Goal: Answer question/provide support

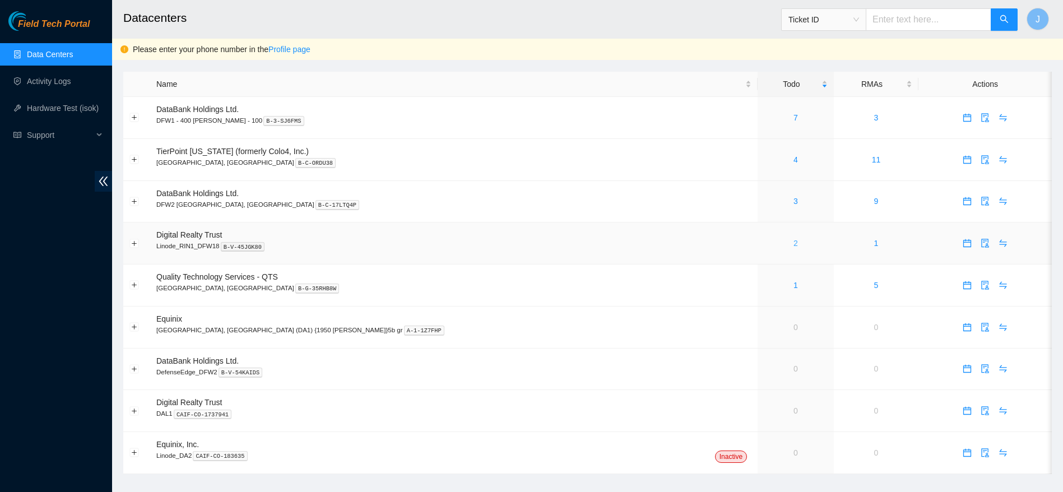
click at [793, 242] on link "2" at bounding box center [795, 243] width 4 height 9
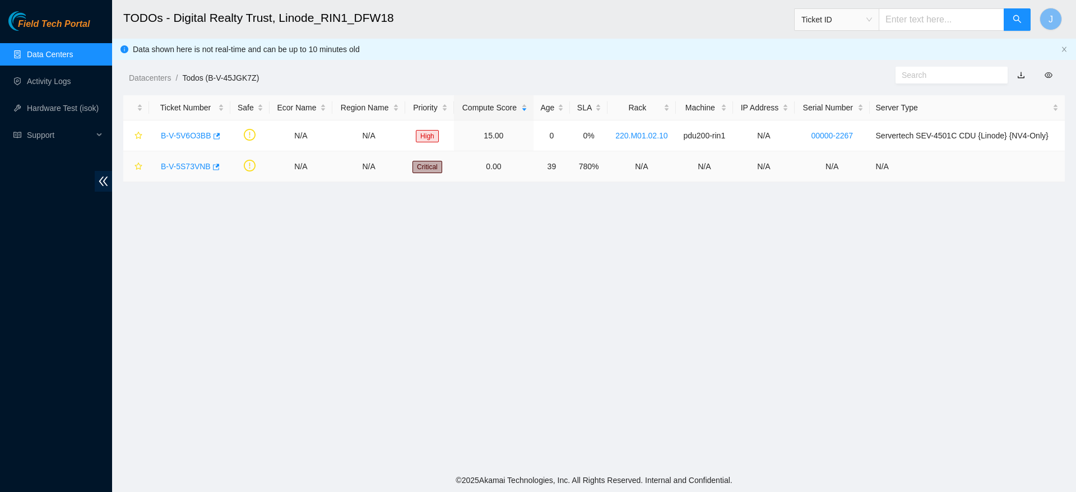
click at [192, 165] on link "B-V-5S73VNB" at bounding box center [186, 166] width 50 height 9
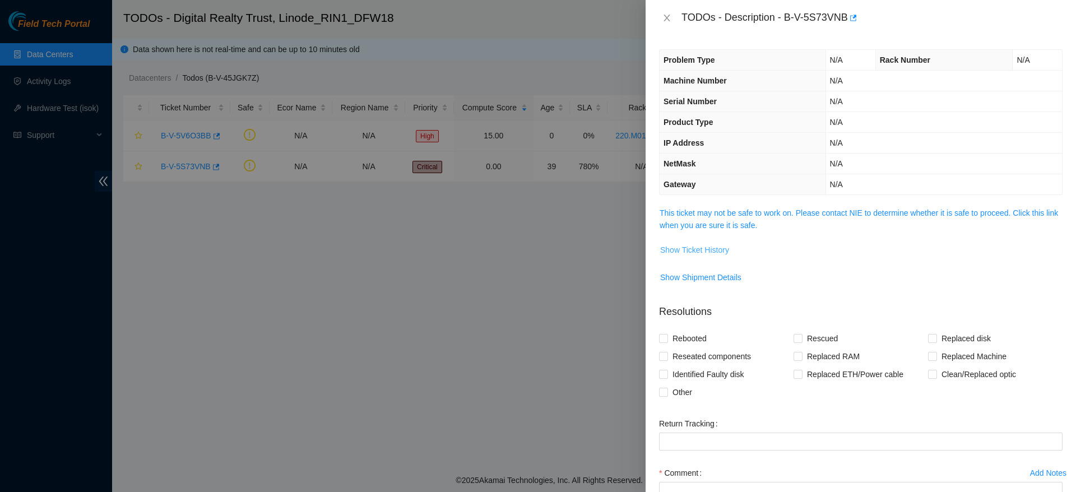
click at [720, 244] on span "Show Ticket History" at bounding box center [694, 250] width 69 height 12
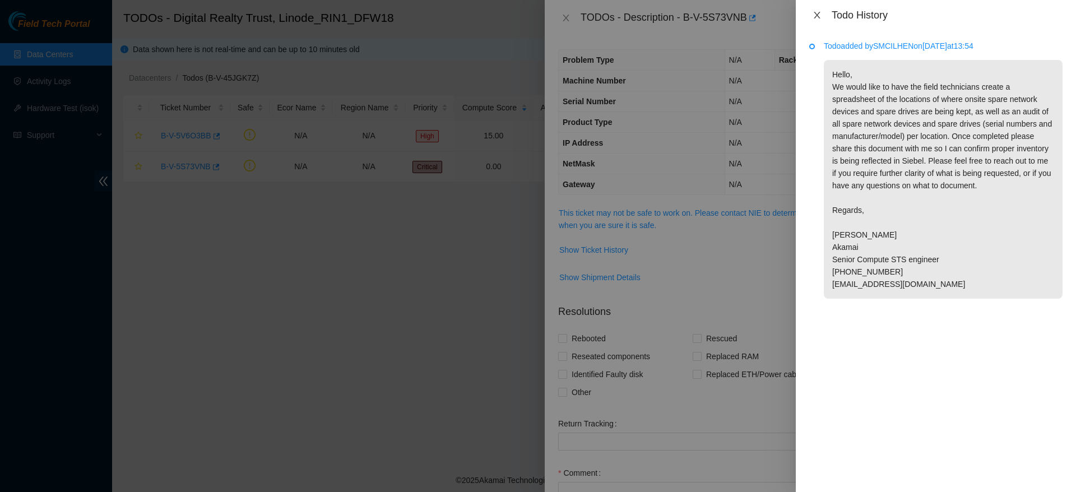
click at [816, 19] on icon "close" at bounding box center [816, 15] width 9 height 9
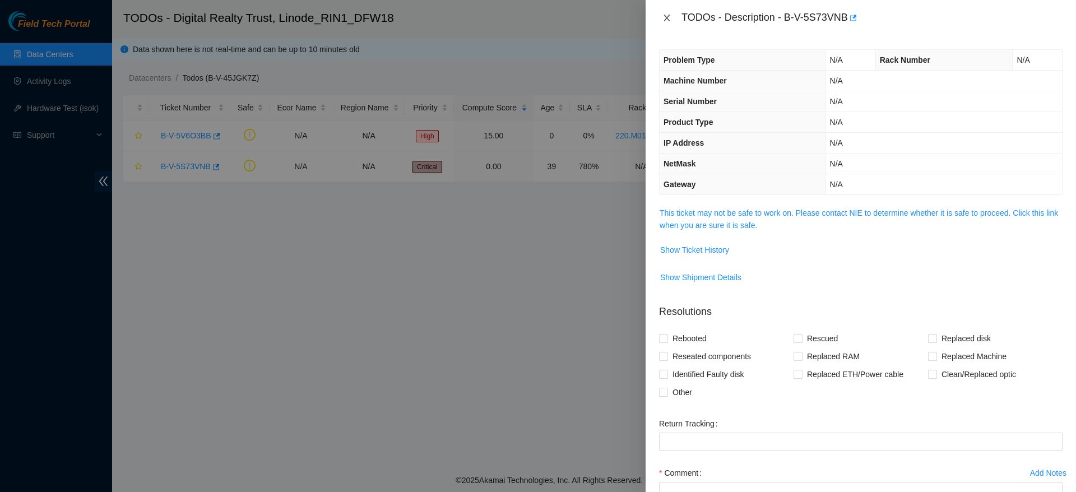
click at [667, 22] on icon "close" at bounding box center [666, 17] width 9 height 9
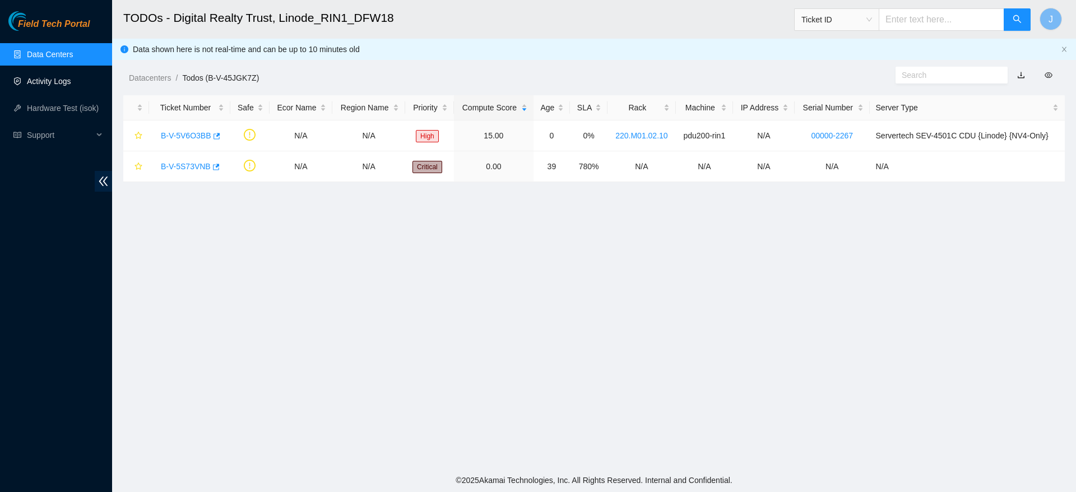
click at [71, 86] on link "Activity Logs" at bounding box center [49, 81] width 44 height 9
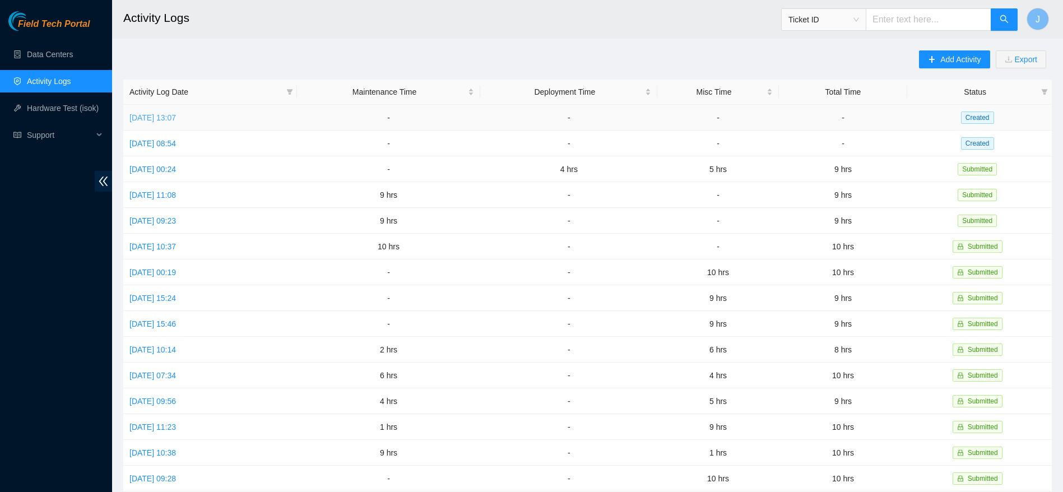
click at [176, 114] on link "[DATE] 13:07" at bounding box center [152, 117] width 46 height 9
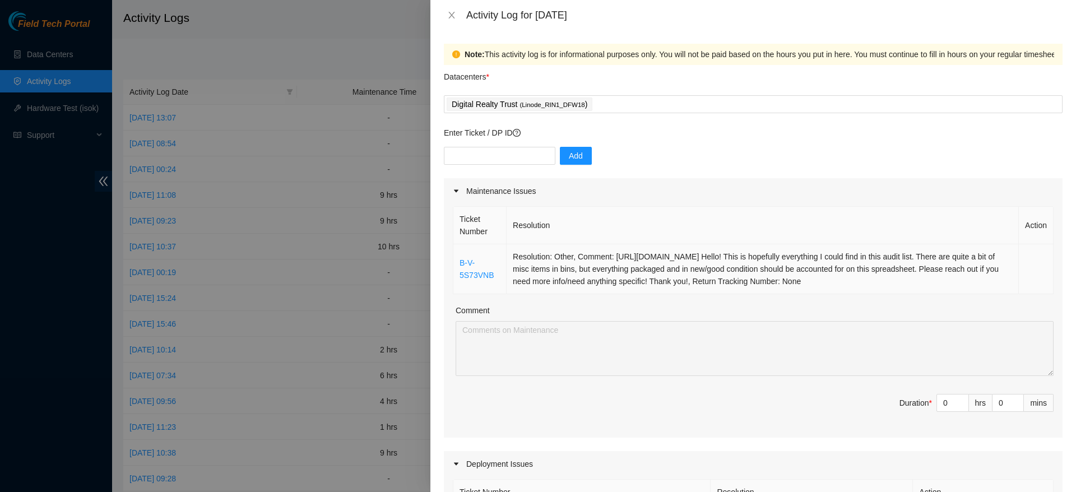
click at [676, 274] on td "Resolution: Other, Comment: [URL][DOMAIN_NAME] Hello! This is hopefully everyth…" at bounding box center [762, 269] width 512 height 50
click at [450, 20] on button "Close" at bounding box center [452, 15] width 16 height 11
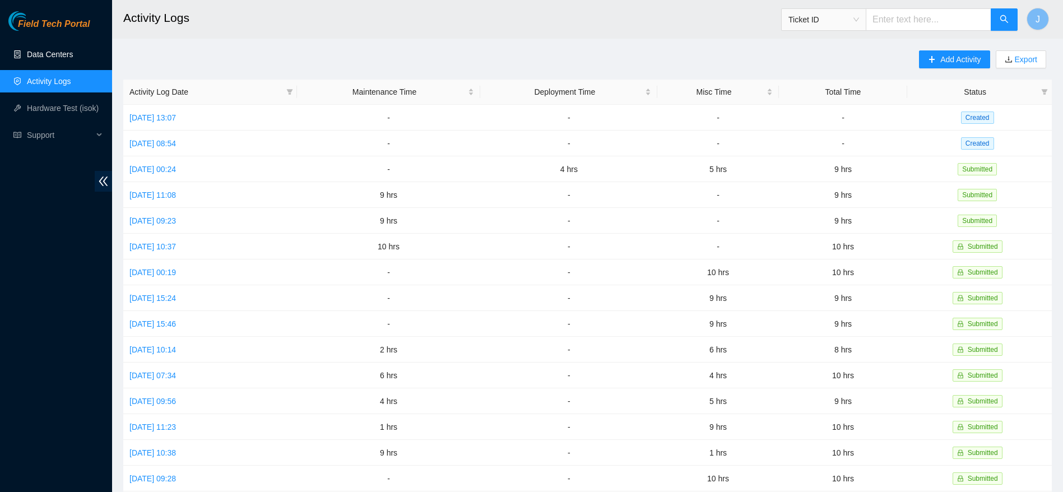
click at [73, 58] on link "Data Centers" at bounding box center [50, 54] width 46 height 9
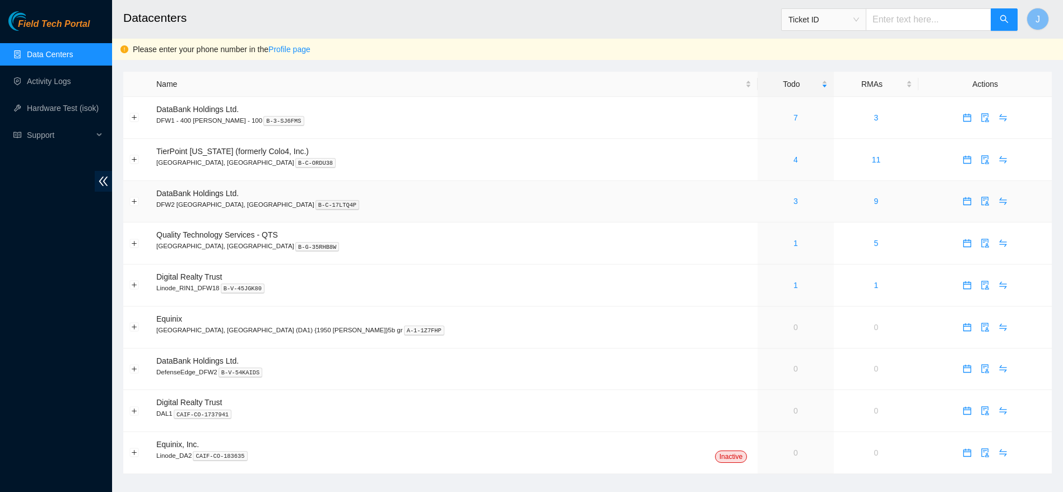
click at [764, 199] on div "3" at bounding box center [796, 201] width 64 height 12
click at [793, 282] on link "1" at bounding box center [795, 285] width 4 height 9
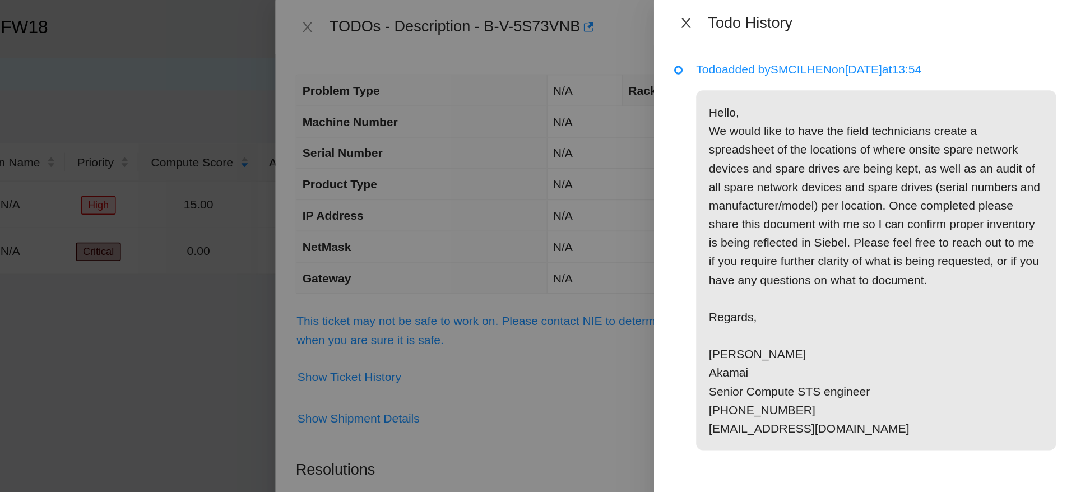
click at [816, 15] on icon "close" at bounding box center [816, 15] width 6 height 7
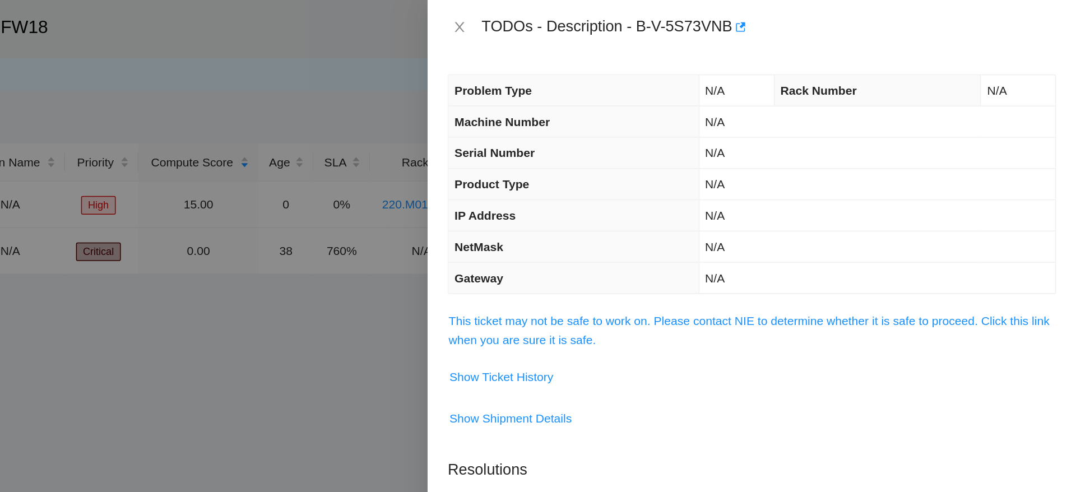
scroll to position [97, 0]
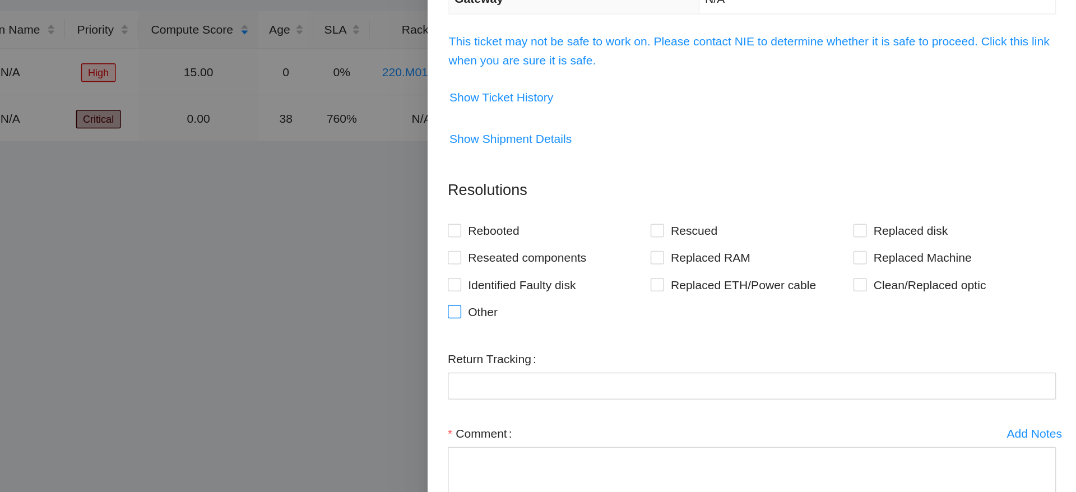
click at [691, 291] on span "Other" at bounding box center [682, 295] width 29 height 18
click at [667, 291] on input "Other" at bounding box center [663, 294] width 8 height 8
checkbox input "true"
drag, startPoint x: 746, startPoint y: 382, endPoint x: 748, endPoint y: 390, distance: 8.0
click at [748, 390] on div "Comment" at bounding box center [860, 399] width 403 height 67
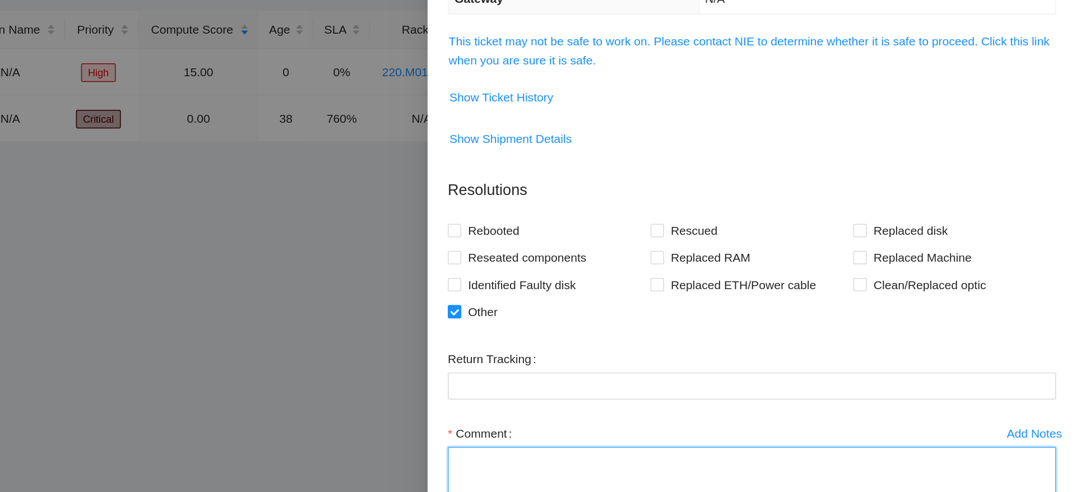
click at [748, 390] on textarea "Comment" at bounding box center [860, 405] width 403 height 43
paste textarea "https://docs.google.com/spreadsheets/d/1ds4zFPAfU7VD01CXCWyojM3RXRjxBOtfE8OrnBh…"
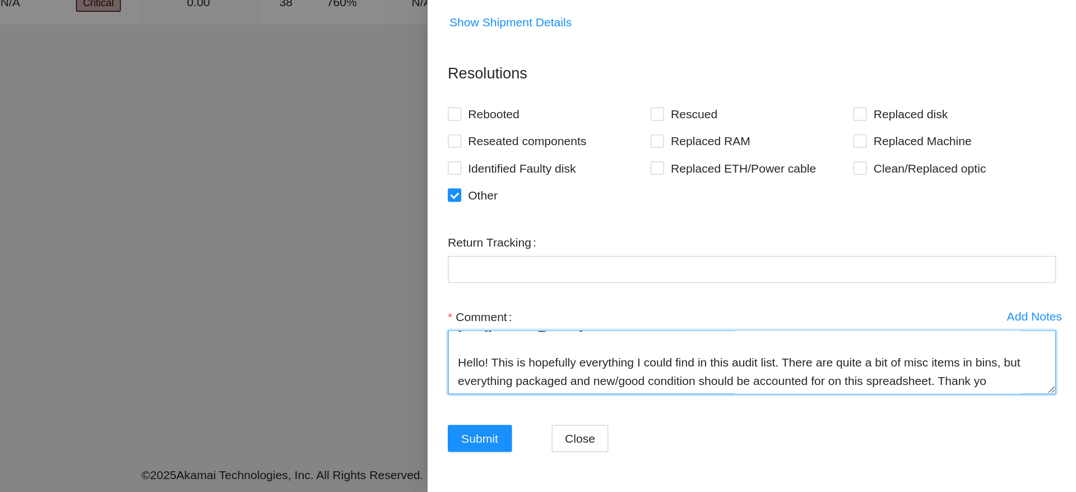
scroll to position [34, 0]
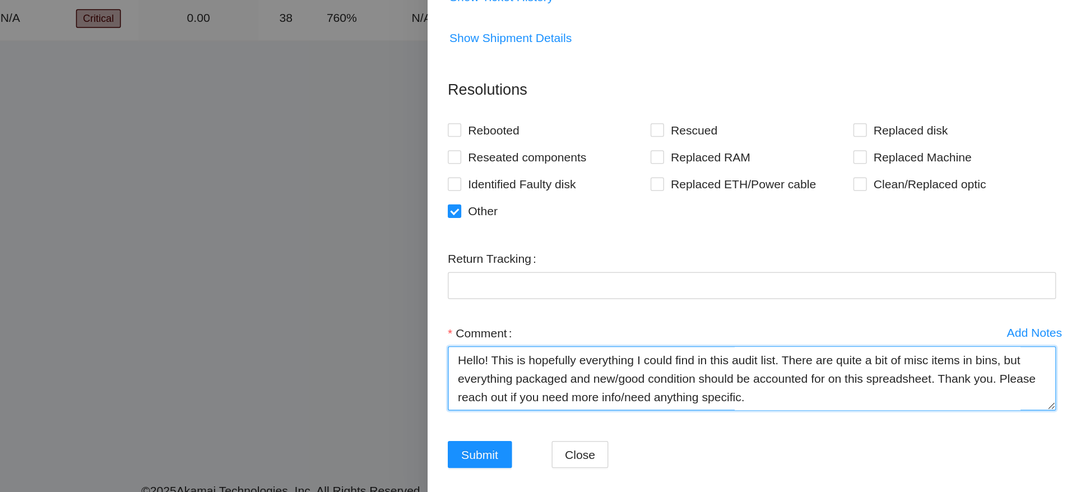
click at [971, 401] on textarea "https://docs.google.com/spreadsheets/d/1ds4zFPAfU7VD01CXCWyojM3RXRjxBOtfE8OrnBh…" at bounding box center [860, 405] width 403 height 43
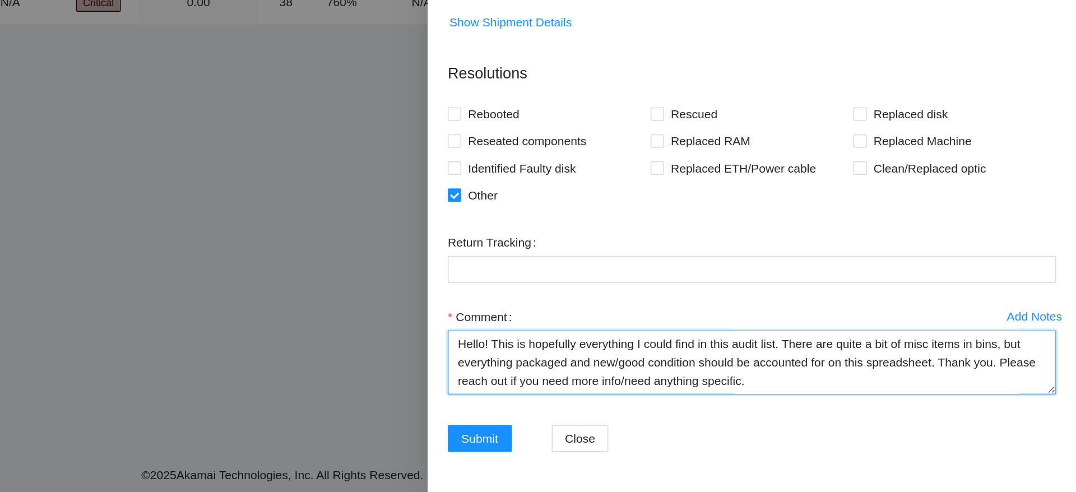
click at [769, 409] on textarea "https://docs.google.com/spreadsheets/d/1ds4zFPAfU7VD01CXCWyojM3RXRjxBOtfE8OrnBh…" at bounding box center [860, 405] width 403 height 43
click at [916, 414] on textarea "https://docs.google.com/spreadsheets/d/1ds4zFPAfU7VD01CXCWyojM3RXRjxBOtfE8OrnBh…" at bounding box center [860, 405] width 403 height 43
click at [916, 421] on textarea "https://docs.google.com/spreadsheets/d/1ds4zFPAfU7VD01CXCWyojM3RXRjxBOtfE8OrnBh…" at bounding box center [860, 405] width 403 height 43
click at [684, 419] on textarea "https://docs.google.com/spreadsheets/d/1ds4zFPAfU7VD01CXCWyojM3RXRjxBOtfE8OrnBh…" at bounding box center [860, 405] width 403 height 43
click at [927, 424] on textarea "https://docs.google.com/spreadsheets/d/1ds4zFPAfU7VD01CXCWyojM3RXRjxBOtfE8OrnBh…" at bounding box center [860, 405] width 403 height 43
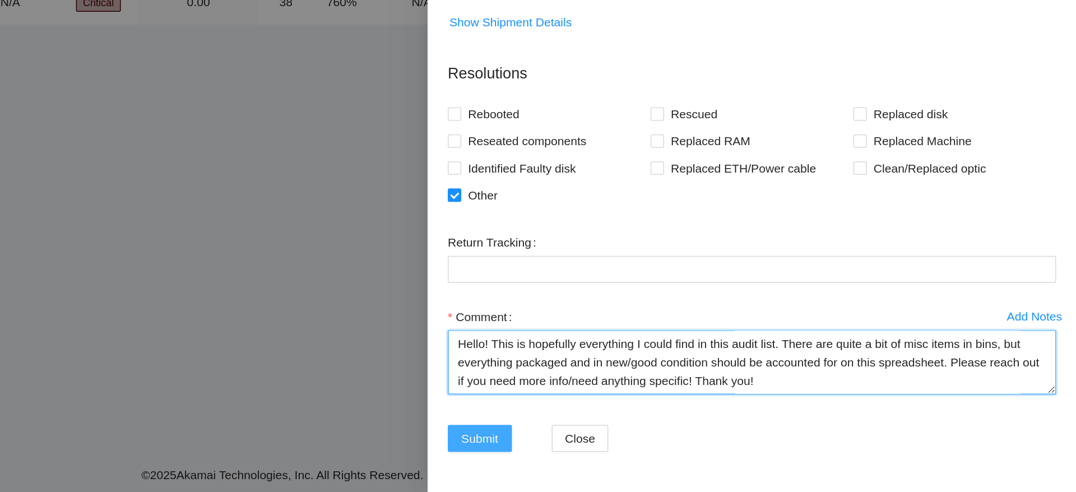
type textarea "https://docs.google.com/spreadsheets/d/1ds4zFPAfU7VD01CXCWyojM3RXRjxBOtfE8OrnBh…"
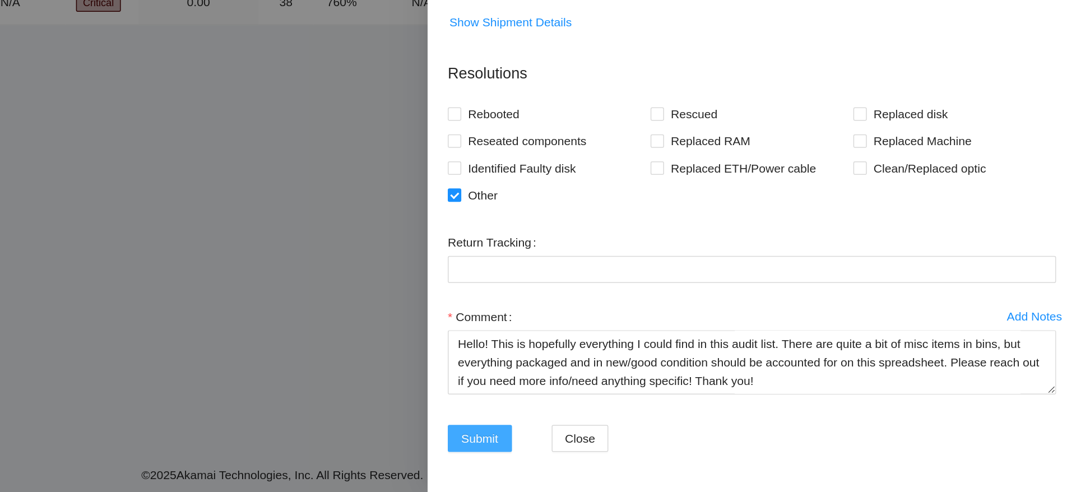
click at [672, 462] on button "Submit" at bounding box center [680, 456] width 43 height 18
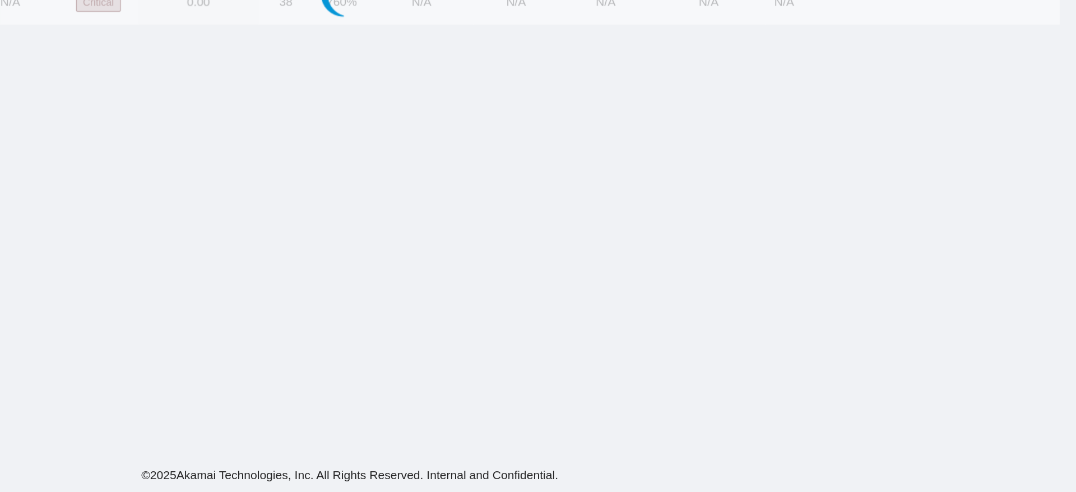
scroll to position [147, 0]
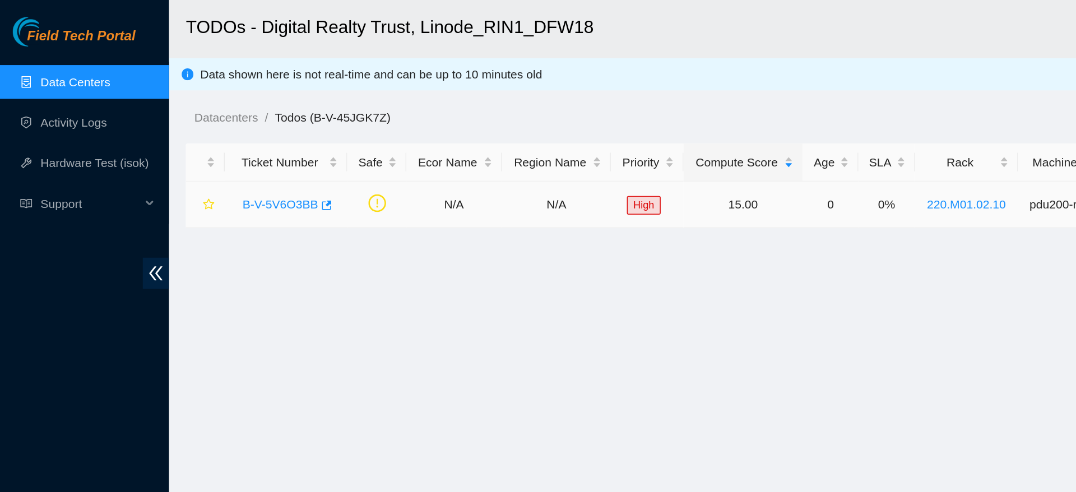
click at [196, 132] on link "B-V-5V6O3BB" at bounding box center [186, 135] width 50 height 9
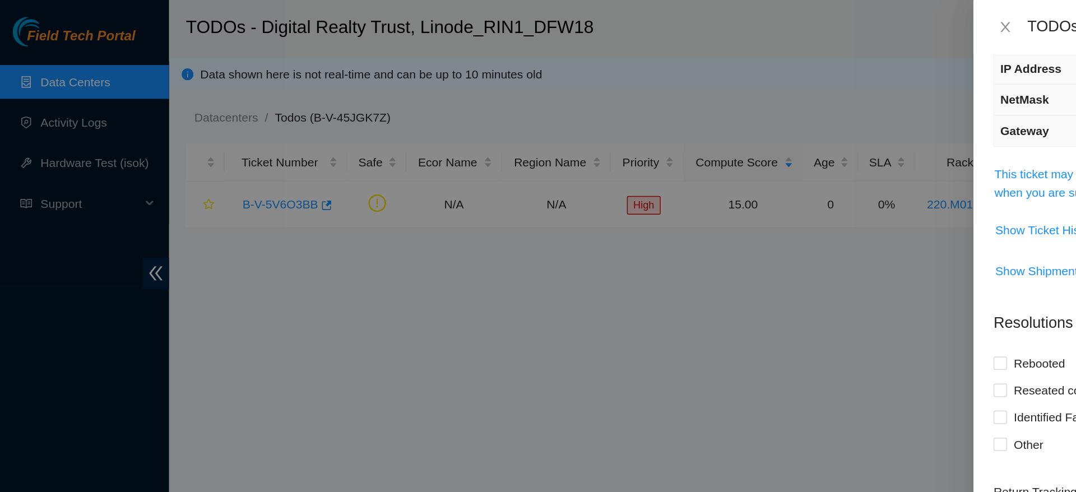
scroll to position [97, 0]
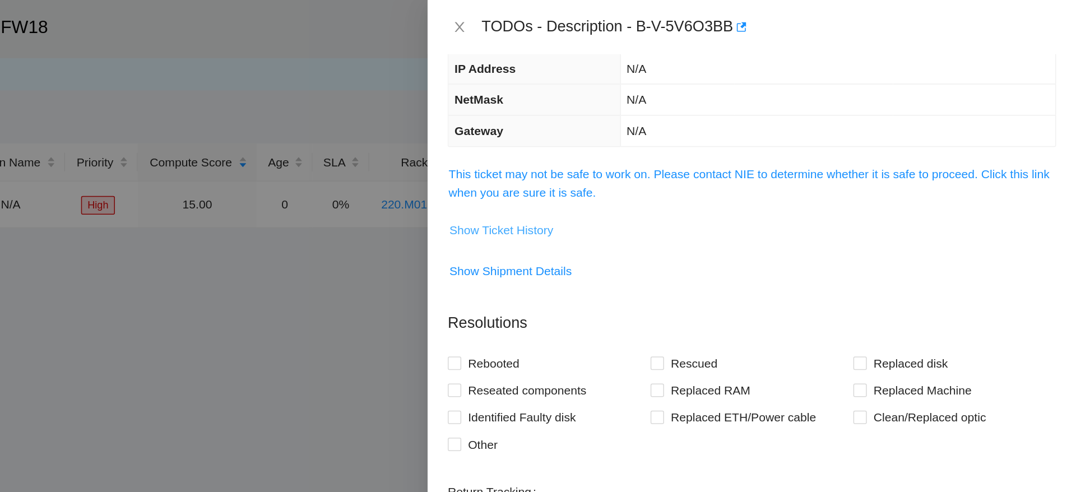
click at [688, 158] on span "Show Ticket History" at bounding box center [694, 152] width 69 height 12
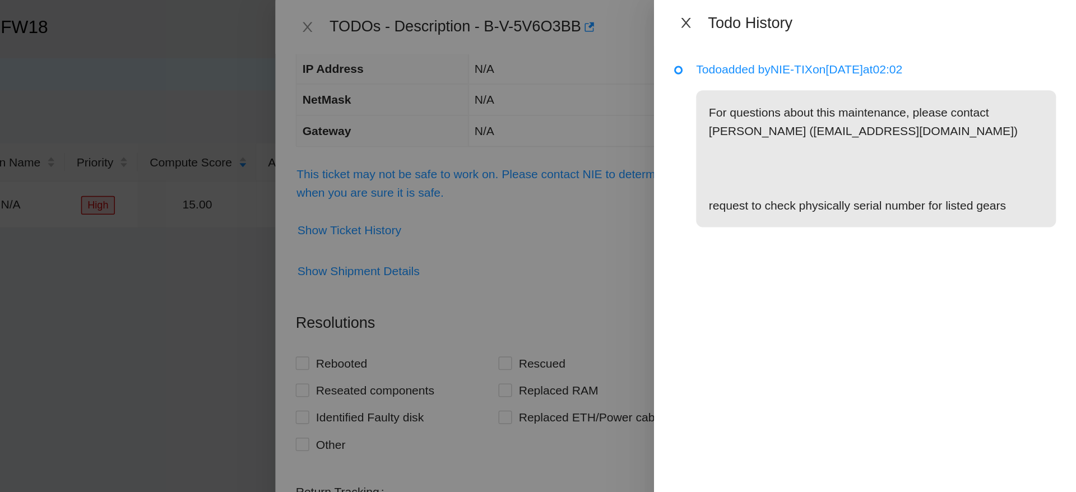
click at [821, 18] on icon "close" at bounding box center [816, 15] width 9 height 9
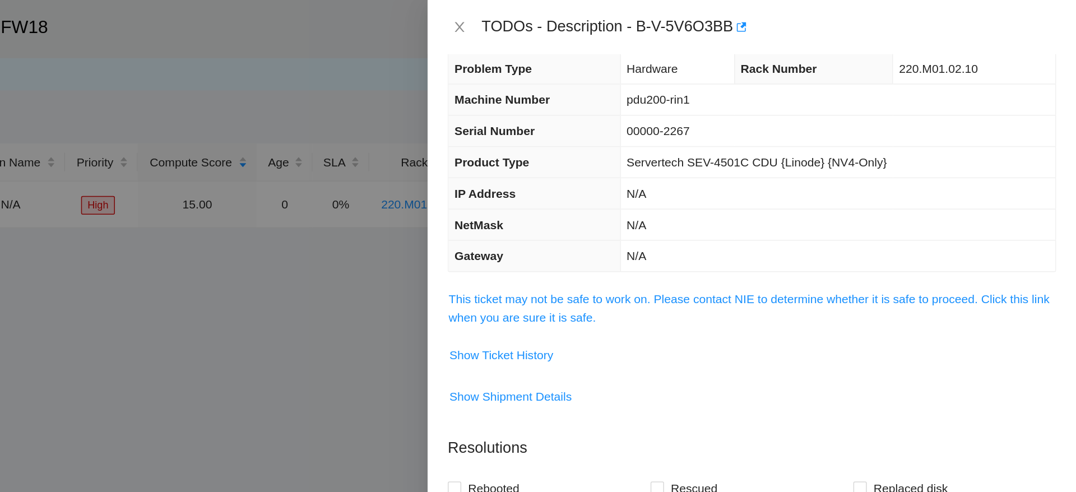
scroll to position [15, 0]
click at [714, 230] on span "Show Ticket History" at bounding box center [694, 235] width 69 height 12
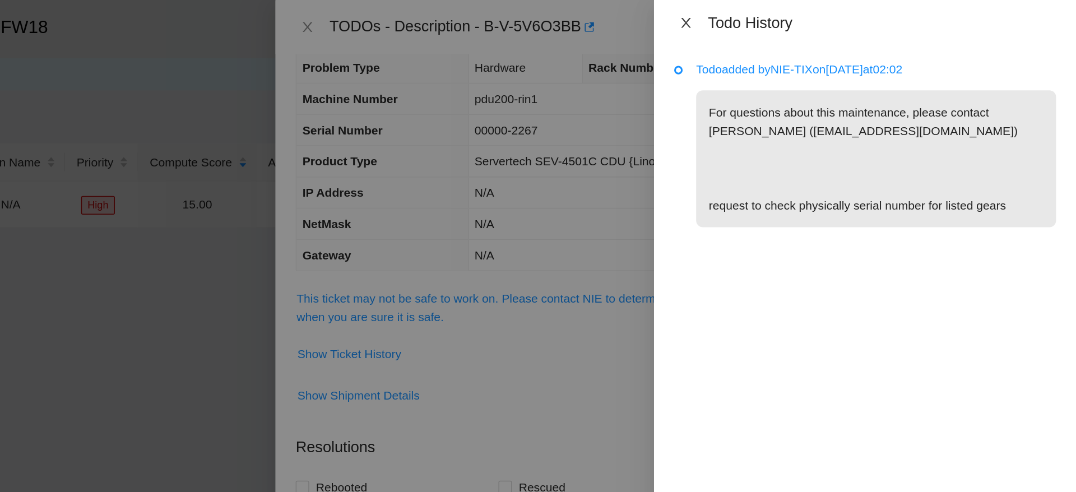
click at [813, 15] on icon "close" at bounding box center [816, 15] width 9 height 9
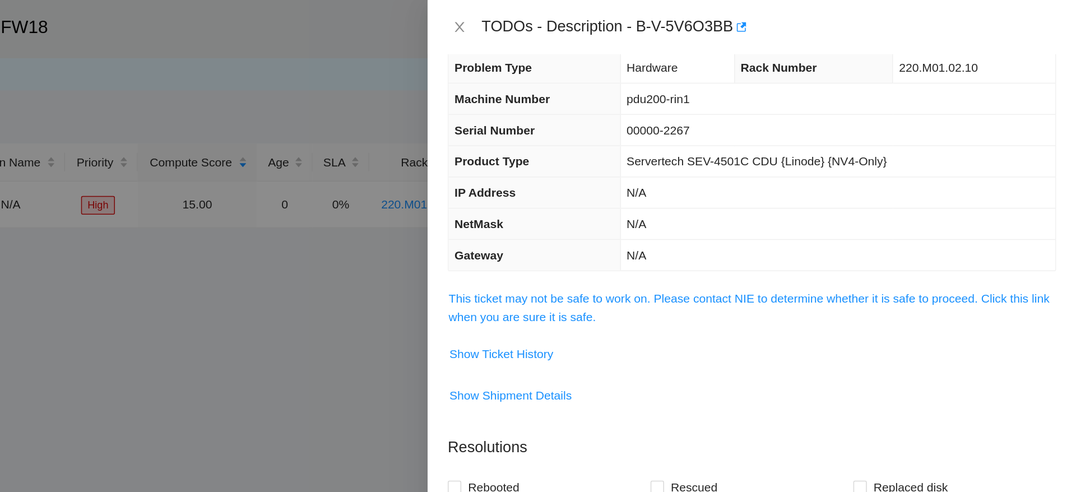
scroll to position [0, 0]
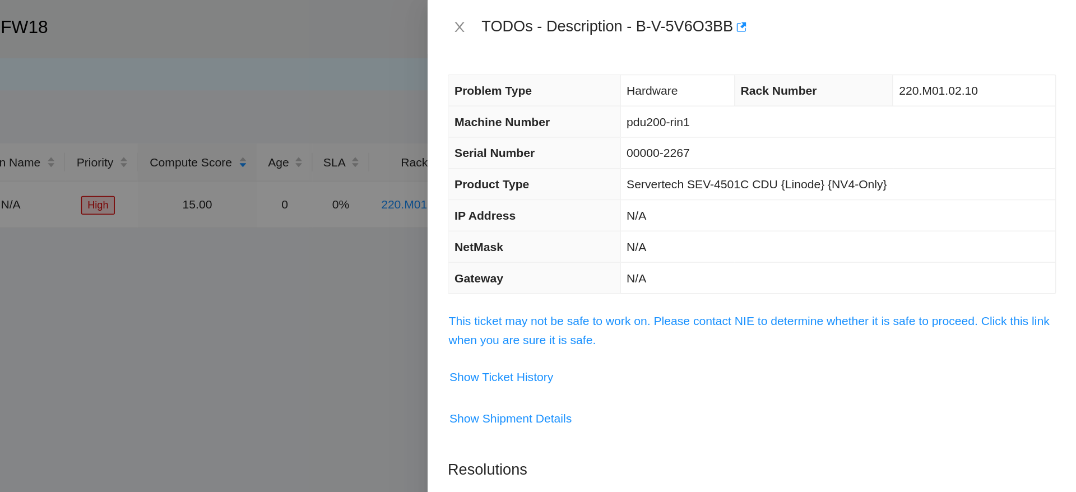
click at [808, 80] on span "pdu200-rin1" at bounding box center [799, 80] width 42 height 9
copy span "pdu200-rin1"
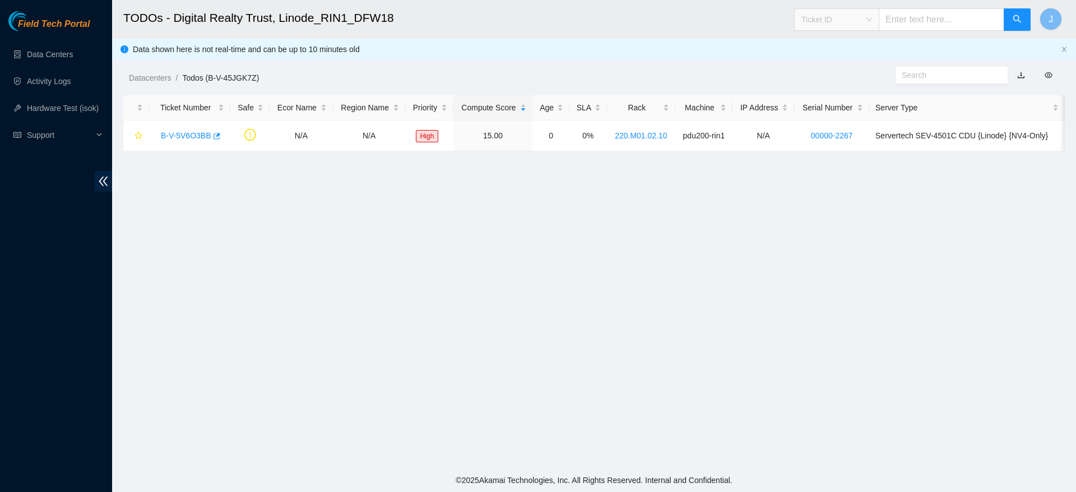
click at [856, 24] on span "Ticket ID" at bounding box center [836, 19] width 71 height 17
click at [862, 73] on div "Rack Number" at bounding box center [847, 77] width 71 height 12
click at [907, 23] on input "text" at bounding box center [940, 19] width 125 height 22
paste input "pdu200-rin1"
type input "pdu200-rin1"
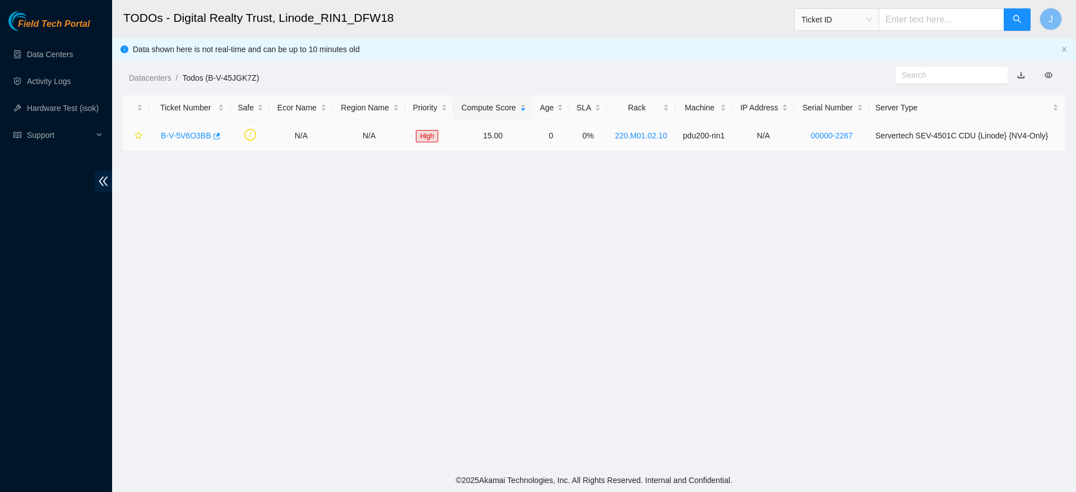
click at [638, 136] on link "220.M01.02.10" at bounding box center [641, 135] width 52 height 9
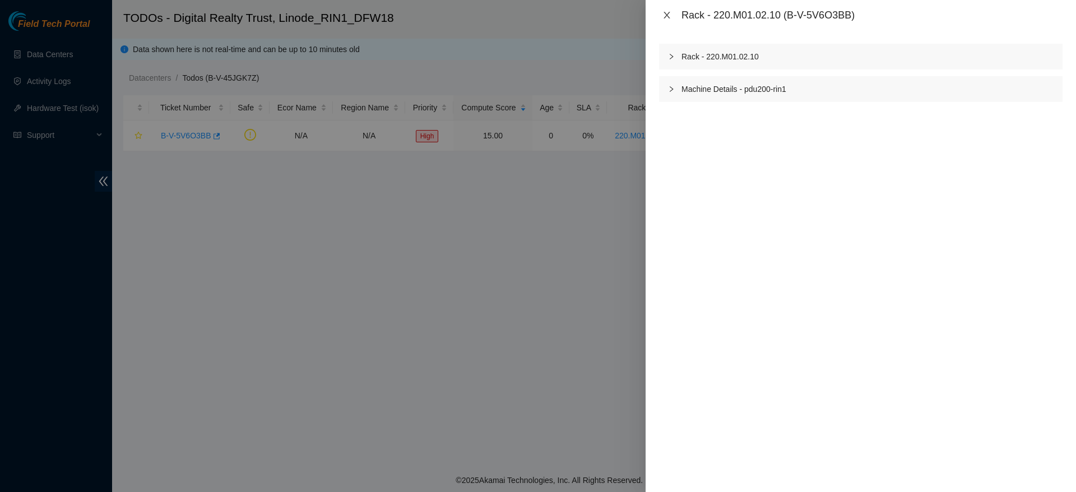
click at [668, 13] on icon "close" at bounding box center [666, 15] width 6 height 7
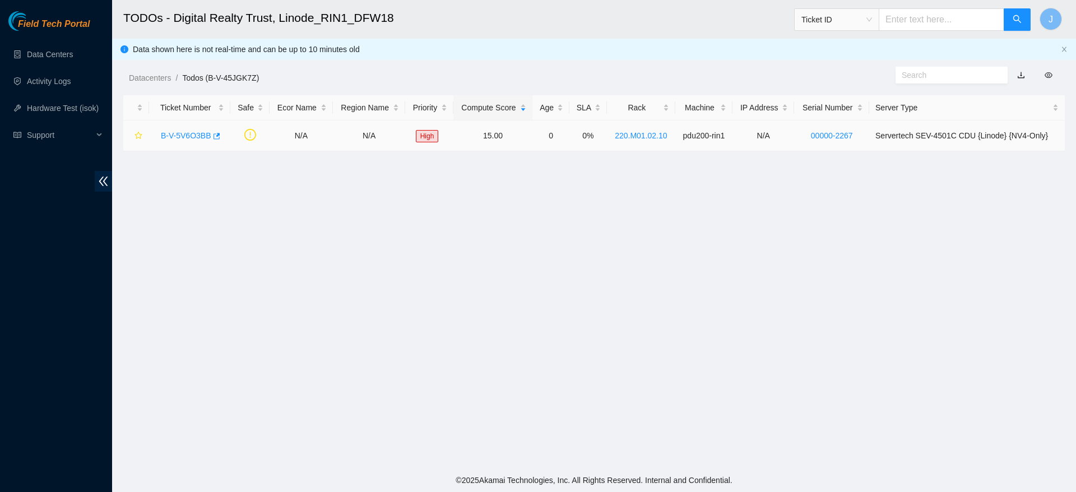
click at [194, 134] on link "B-V-5V6O3BB" at bounding box center [186, 135] width 50 height 9
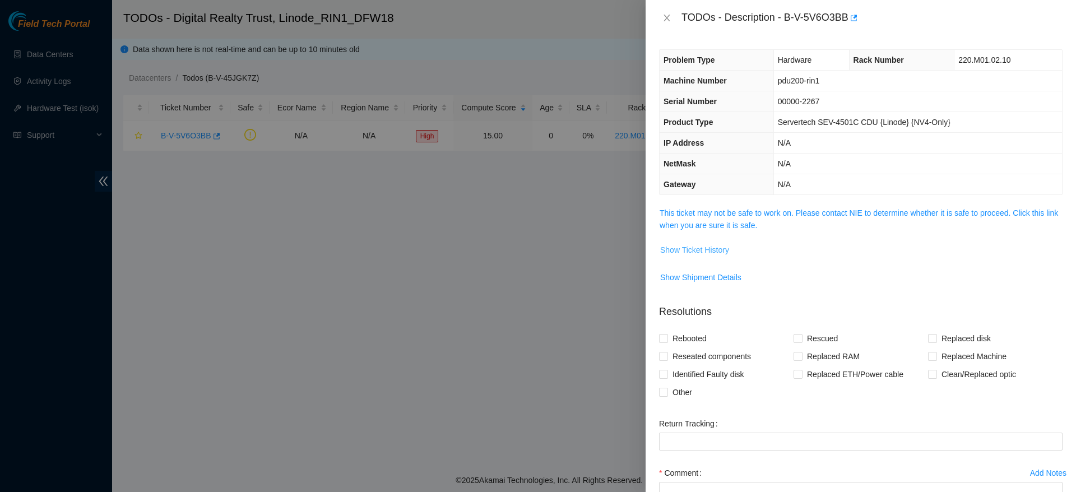
click at [713, 254] on span "Show Ticket History" at bounding box center [694, 250] width 69 height 12
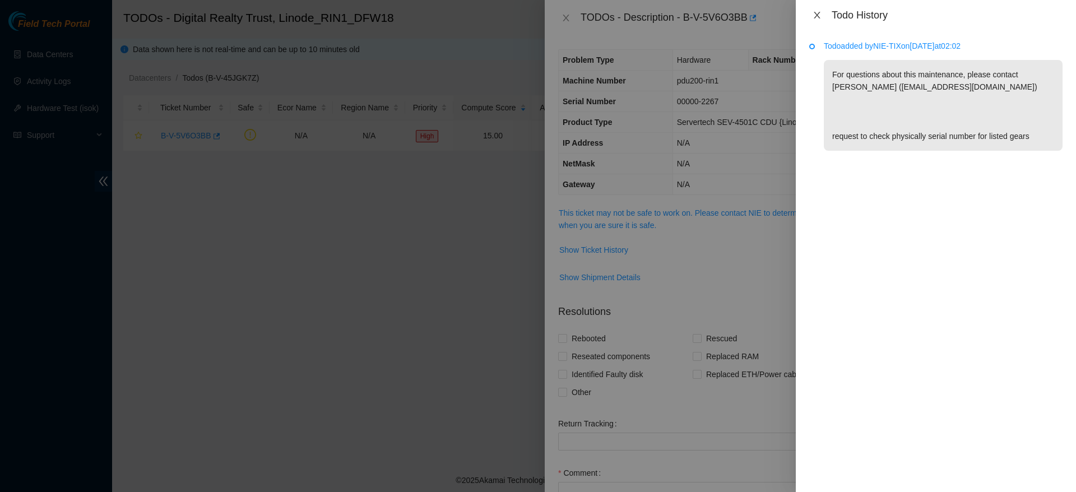
click at [823, 13] on button "Close" at bounding box center [817, 15] width 16 height 11
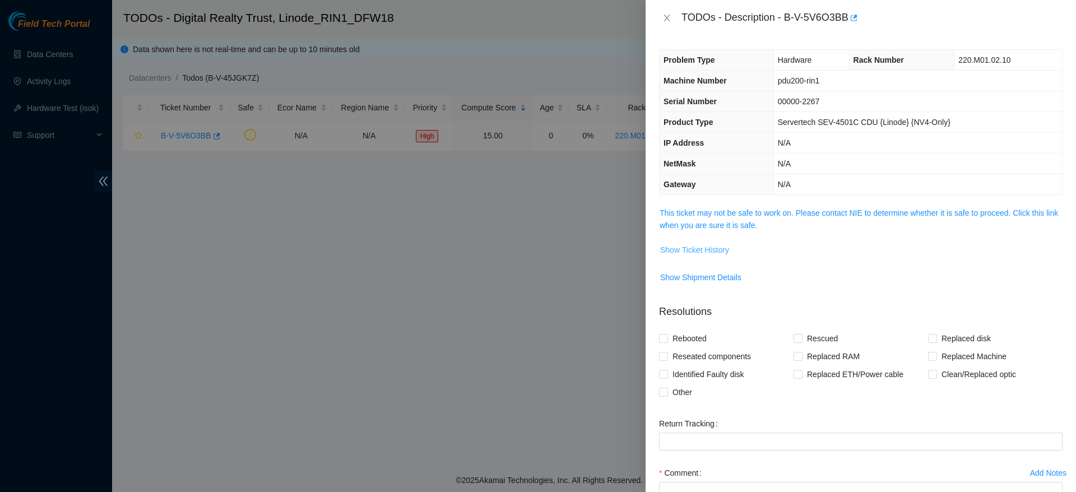
click at [698, 253] on span "Show Ticket History" at bounding box center [694, 250] width 69 height 12
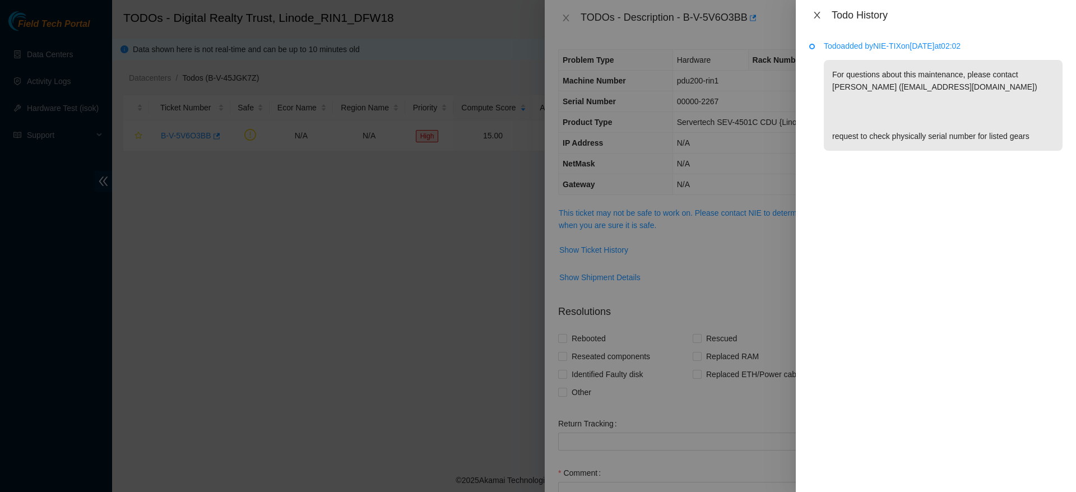
click at [817, 18] on icon "close" at bounding box center [816, 15] width 9 height 9
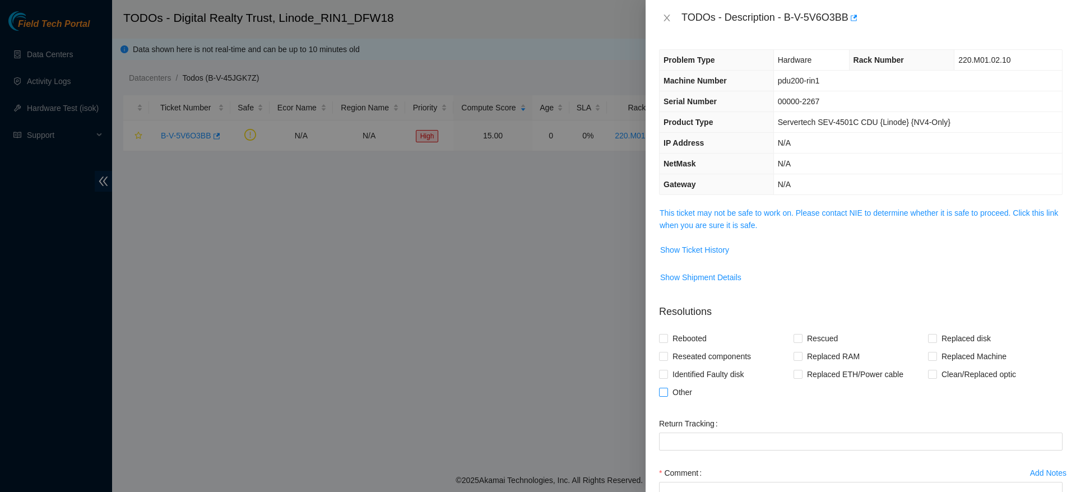
click at [692, 401] on span "Other" at bounding box center [682, 392] width 29 height 18
click at [667, 395] on input "Other" at bounding box center [663, 392] width 8 height 8
checkbox input "true"
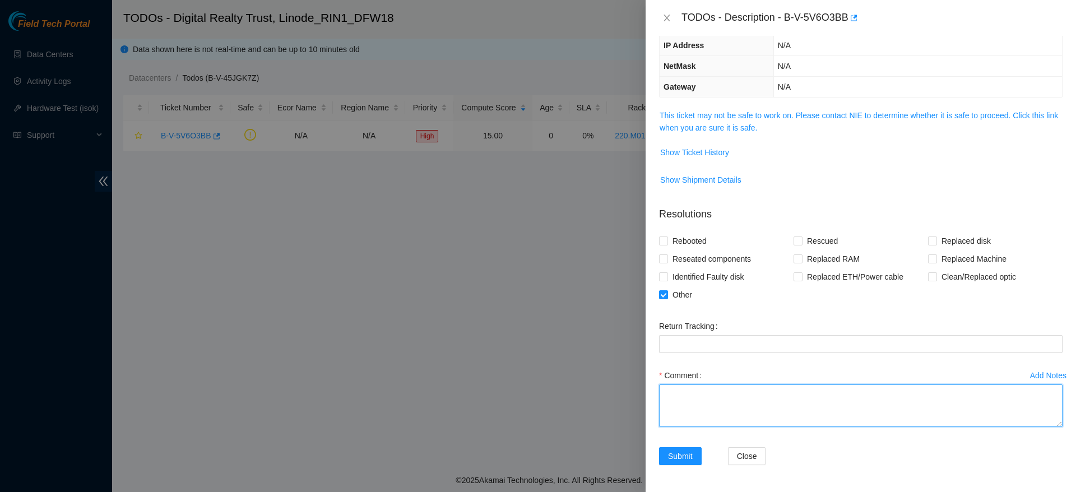
click at [710, 407] on textarea "Comment" at bounding box center [860, 405] width 403 height 43
paste textarea "AFXR0000373"
type textarea "Hello requested serial number for pdu200-rin1 is : "AFXR0000373""
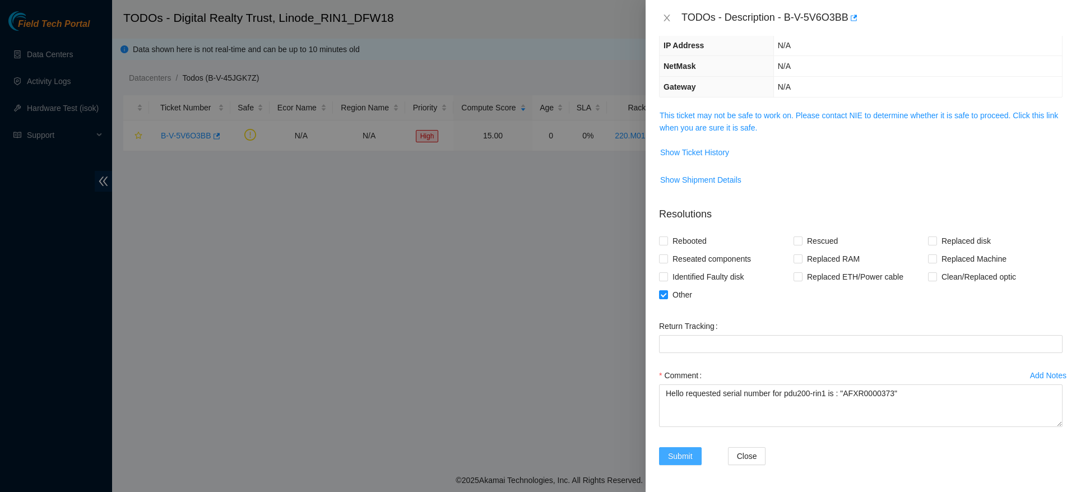
click at [674, 451] on span "Submit" at bounding box center [680, 456] width 25 height 12
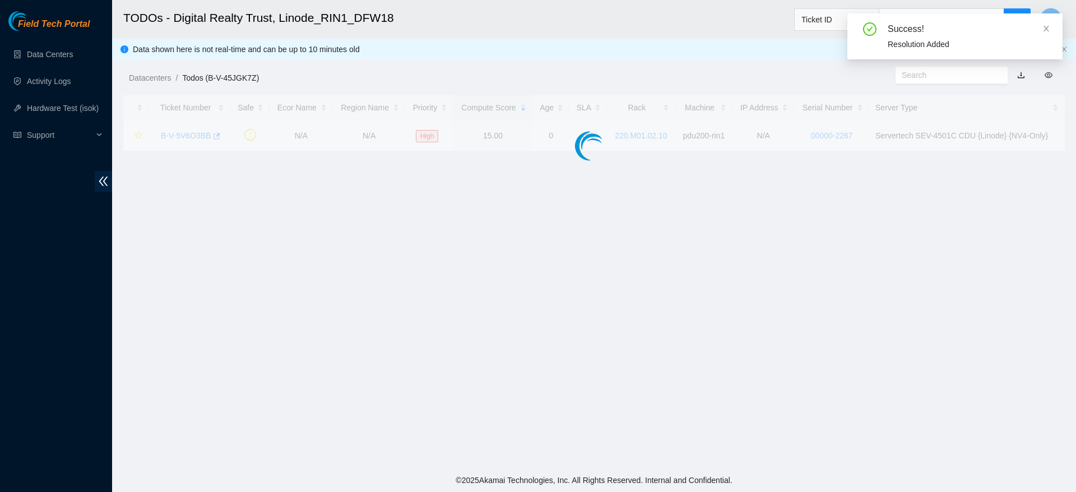
scroll to position [147, 0]
